Goal: Information Seeking & Learning: Learn about a topic

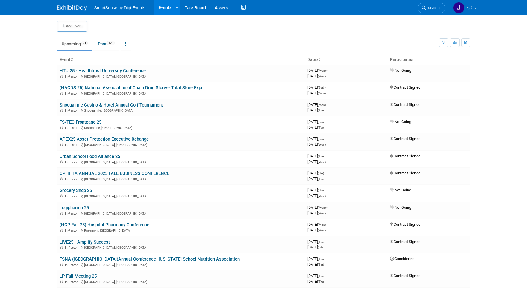
click at [31, 70] on body "SmartSense by Digi Events Events Add Event Bulk Upload Events Shareable Event B…" at bounding box center [263, 144] width 527 height 289
click at [192, 25] on td at bounding box center [268, 26] width 363 height 11
click at [121, 172] on link "CPHFHA ANNUAL 2025 FALL BUSINESS CONFERENCE" at bounding box center [115, 173] width 110 height 5
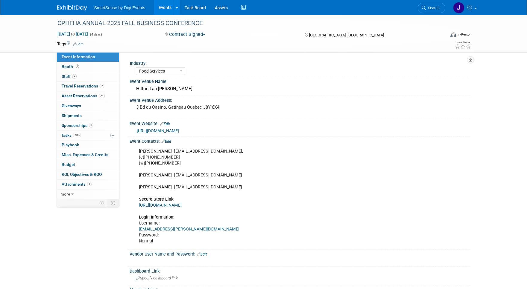
select select "Food Services"
click at [275, 194] on div "[PERSON_NAME] - [EMAIL_ADDRESS][DOMAIN_NAME], (c)[PHONE_NUMBER] (w)[PHONE_NUMBE…" at bounding box center [269, 197] width 269 height 102
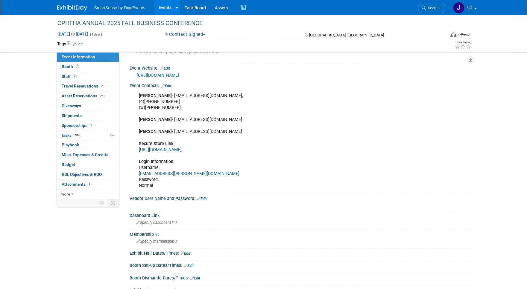
scroll to position [69, 0]
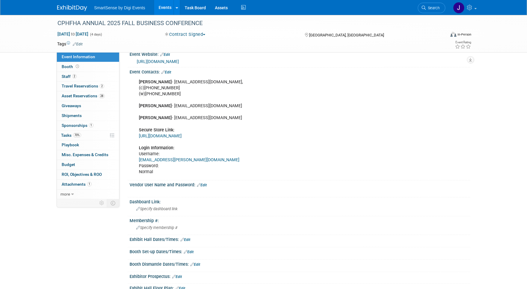
click at [182, 136] on link "[URL][DOMAIN_NAME]" at bounding box center [160, 136] width 43 height 5
drag, startPoint x: 288, startPoint y: 94, endPoint x: 276, endPoint y: 78, distance: 19.0
click at [288, 94] on div "[PERSON_NAME] - [EMAIL_ADDRESS][DOMAIN_NAME], (c)[PHONE_NUMBER] (w)[PHONE_NUMBE…" at bounding box center [269, 127] width 269 height 102
click at [179, 63] on link "[URL][DOMAIN_NAME]" at bounding box center [158, 61] width 42 height 5
